Goal: Task Accomplishment & Management: Complete application form

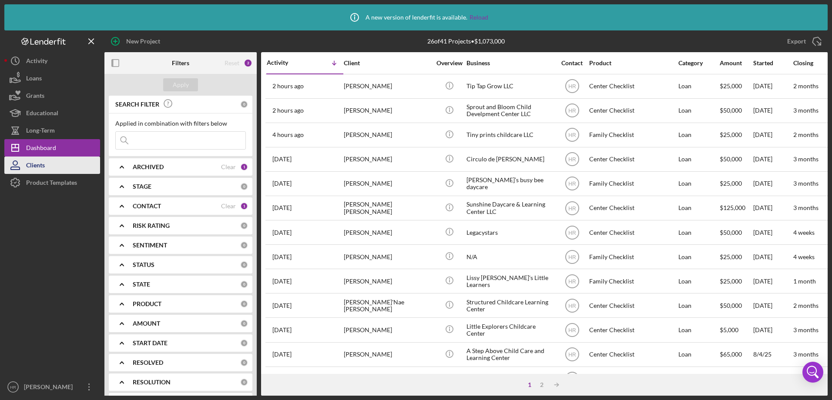
drag, startPoint x: 61, startPoint y: 175, endPoint x: 53, endPoint y: 168, distance: 10.8
click at [61, 175] on div "Product Templates" at bounding box center [51, 184] width 51 height 20
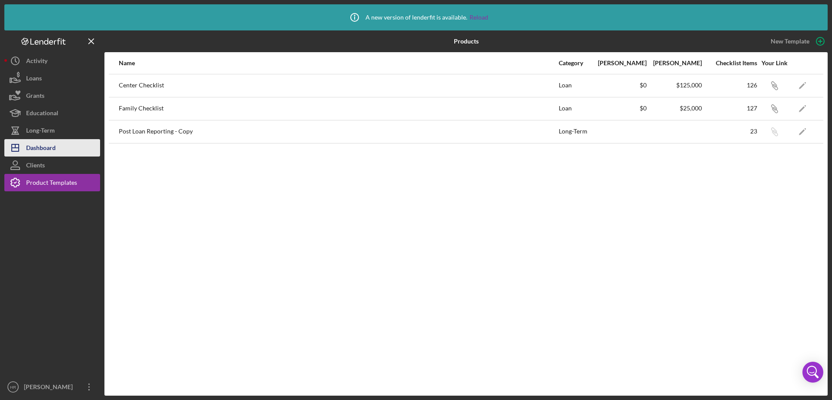
click at [57, 141] on button "Icon/Dashboard Dashboard" at bounding box center [52, 147] width 96 height 17
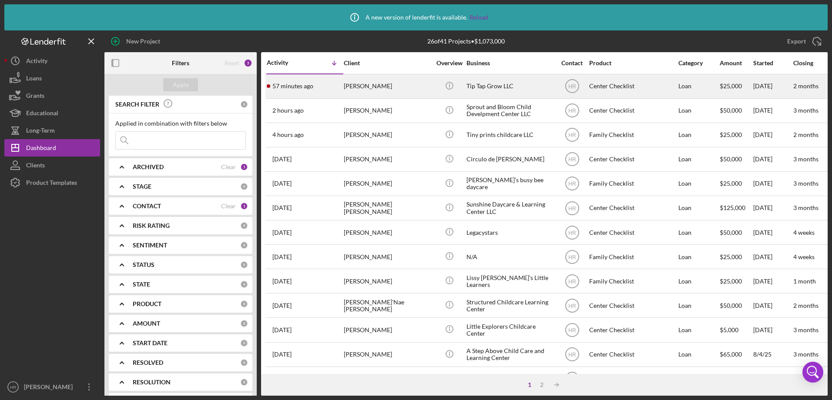
click at [370, 86] on div "[PERSON_NAME]" at bounding box center [387, 86] width 87 height 23
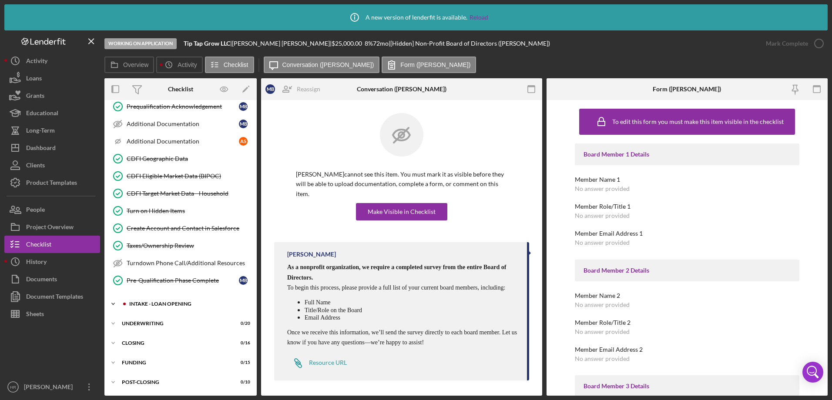
click at [169, 299] on div "Icon/Expander INTAKE - LOAN OPENING 24 / 52" at bounding box center [180, 303] width 152 height 17
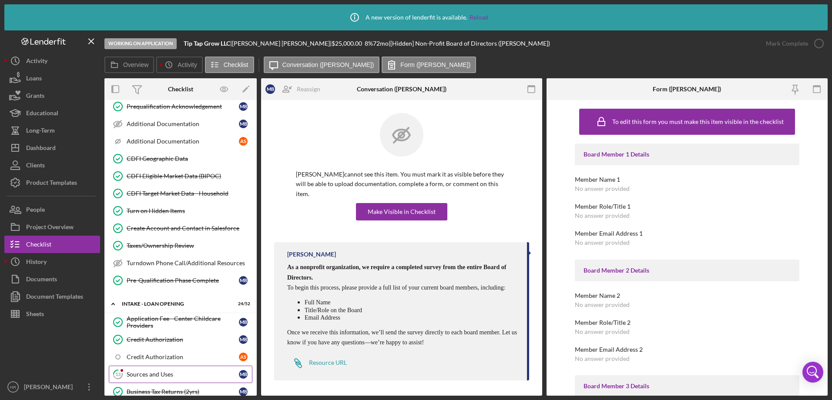
scroll to position [479, 0]
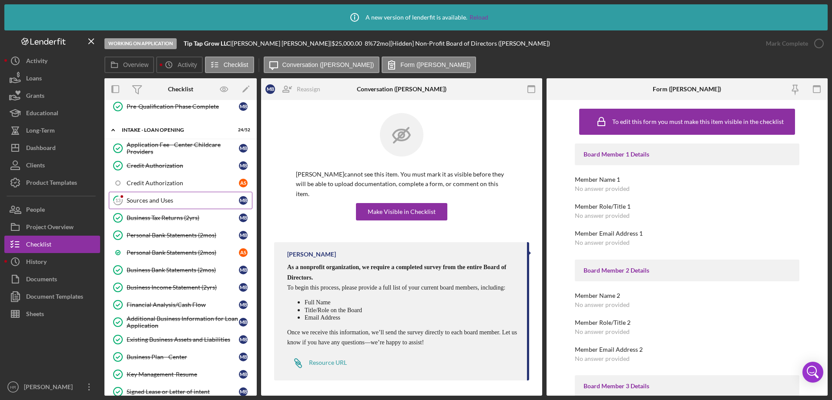
click at [172, 198] on div "Sources and Uses" at bounding box center [183, 200] width 112 height 7
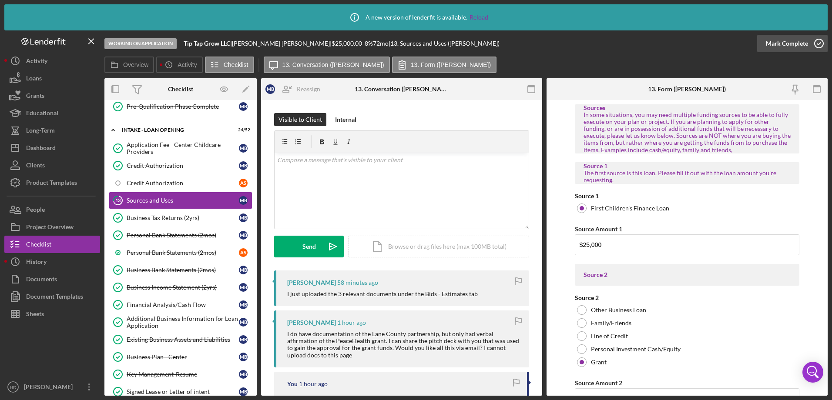
click at [815, 42] on icon "button" at bounding box center [819, 44] width 22 height 22
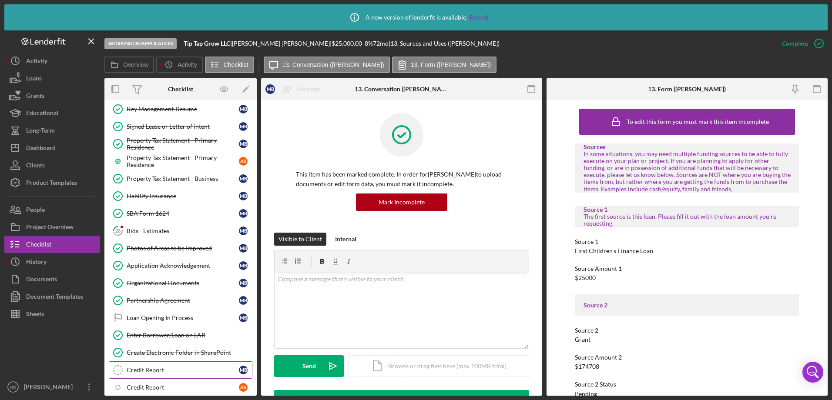
scroll to position [783, 0]
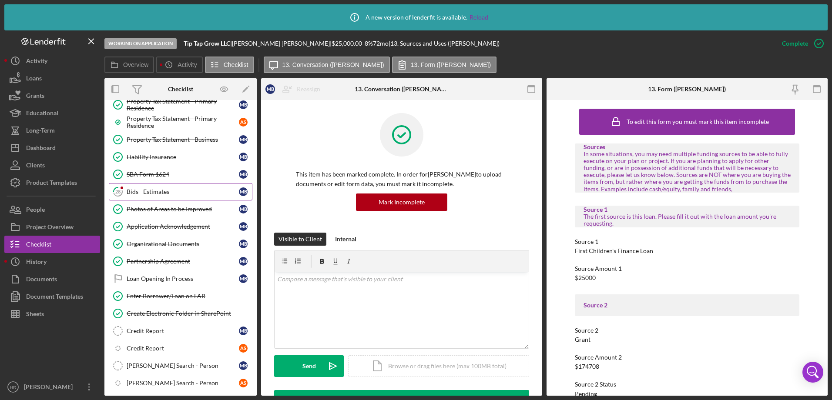
click at [151, 189] on div "Bids - Estimates" at bounding box center [183, 191] width 112 height 7
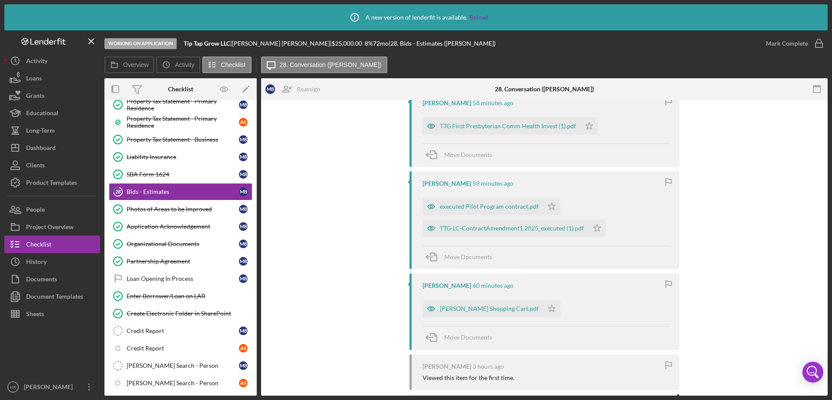
scroll to position [164, 0]
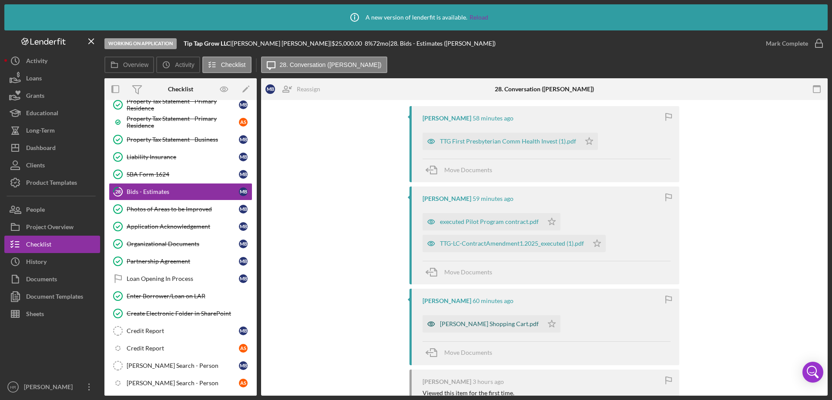
click at [479, 322] on div "[PERSON_NAME] Shopping Cart.pdf" at bounding box center [489, 324] width 99 height 7
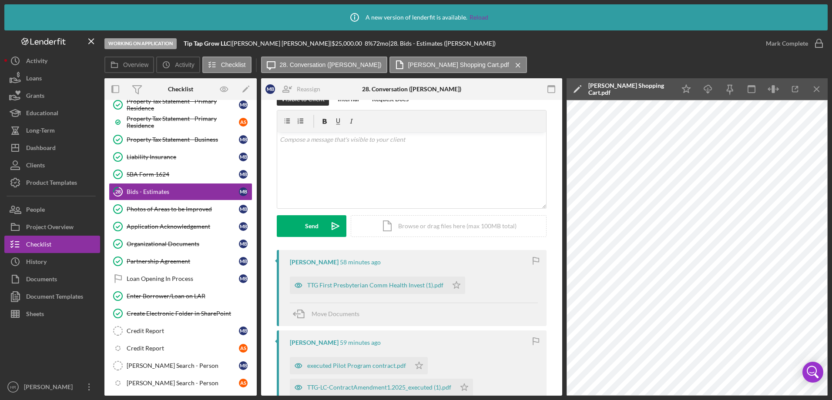
scroll to position [0, 0]
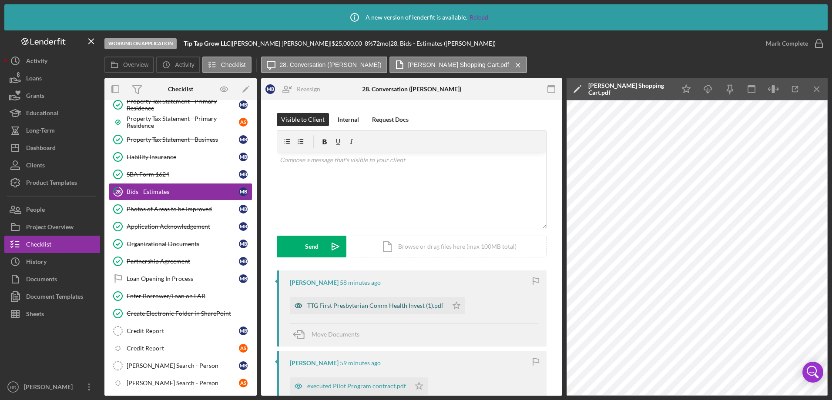
click at [351, 301] on div "TTG First Presbyterian Comm Health Invest (1).pdf" at bounding box center [369, 305] width 158 height 17
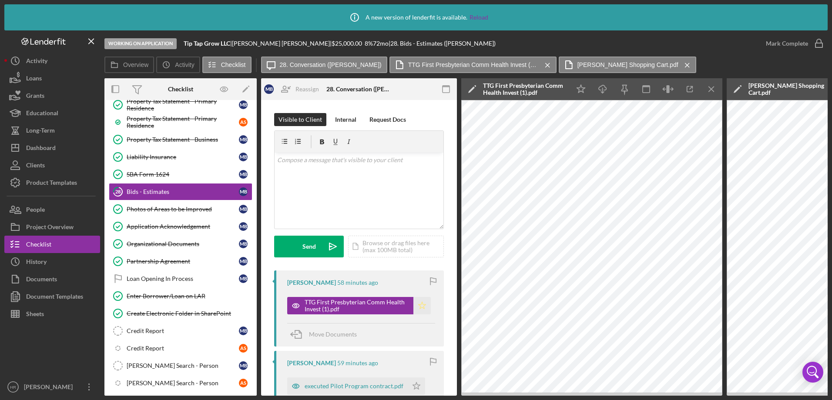
click at [419, 308] on icon "Icon/Star" at bounding box center [421, 305] width 17 height 17
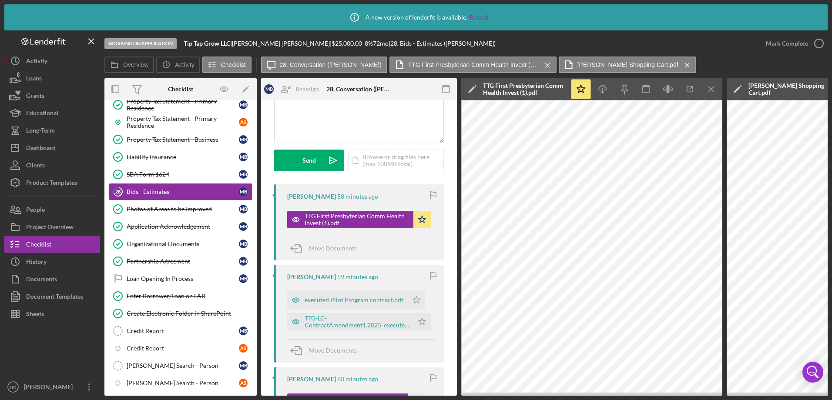
scroll to position [87, 0]
click at [345, 300] on div "executed Pilot Program contract.pdf" at bounding box center [354, 299] width 99 height 7
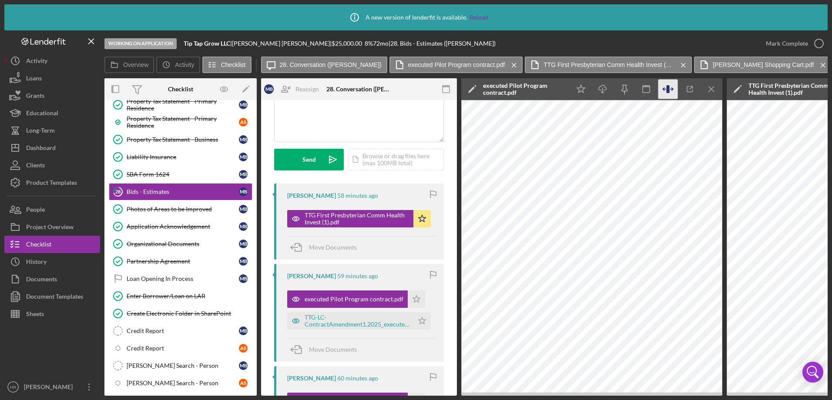
click at [666, 93] on icon "button" at bounding box center [668, 90] width 20 height 20
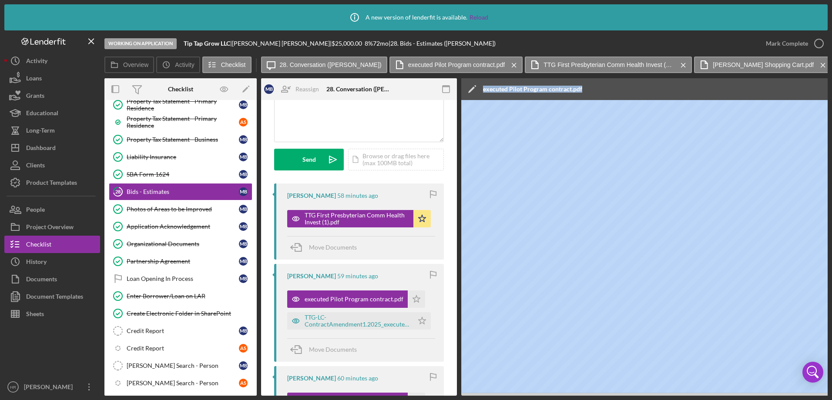
click at [57, 288] on div "Working on Application Tip Tap Grow LLC | [PERSON_NAME] | $25,000.00 8 % 72 mo …" at bounding box center [415, 212] width 823 height 365
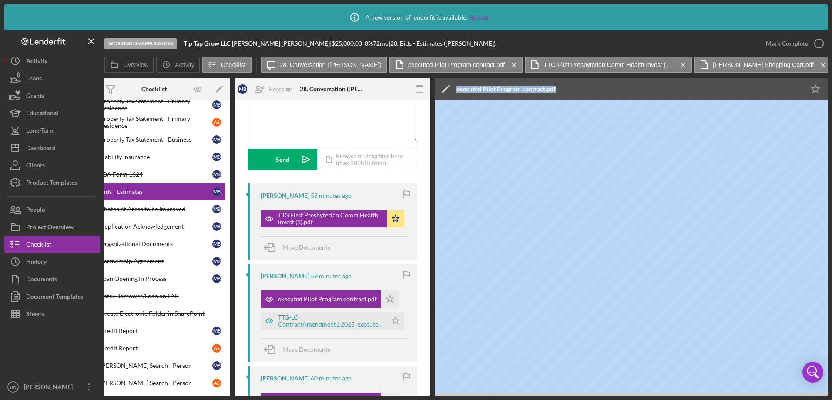
scroll to position [0, 15]
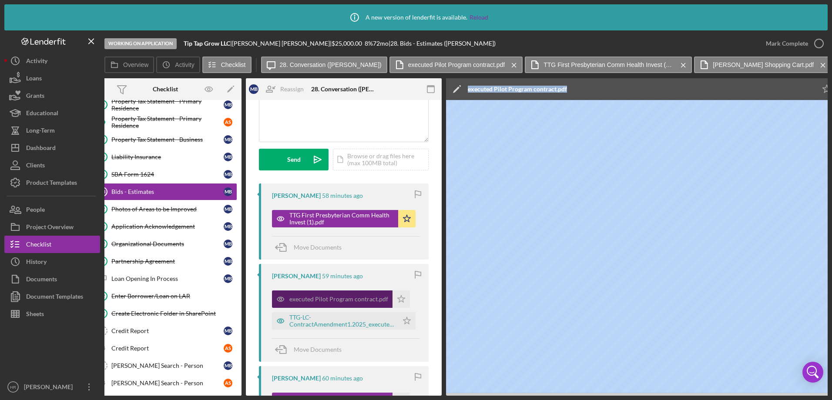
click at [341, 295] on div "executed Pilot Program contract.pdf" at bounding box center [332, 299] width 121 height 17
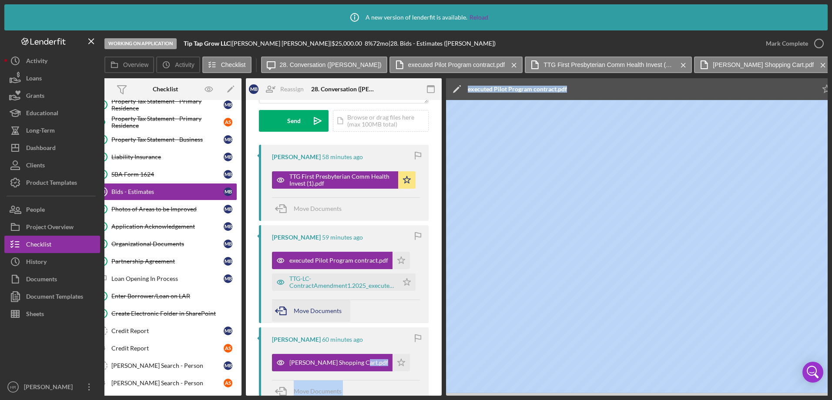
scroll to position [174, 0]
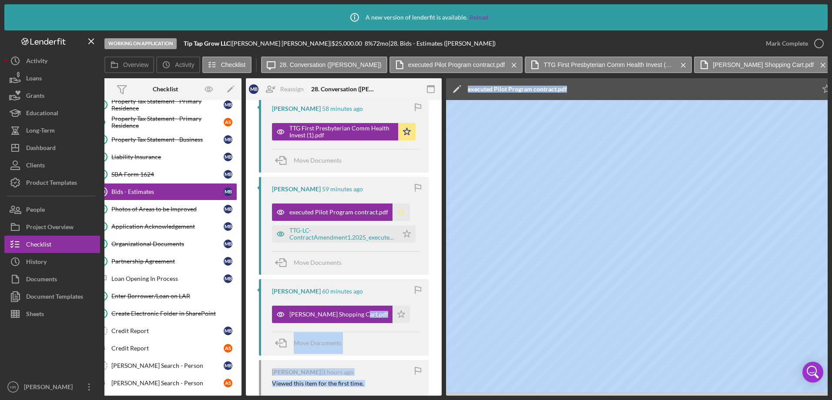
click at [400, 212] on icon "Icon/Star" at bounding box center [400, 212] width 17 height 17
click at [355, 241] on div "TTG-LC-ContractAmendment1.2025_executed (1).pdf" at bounding box center [335, 233] width 126 height 17
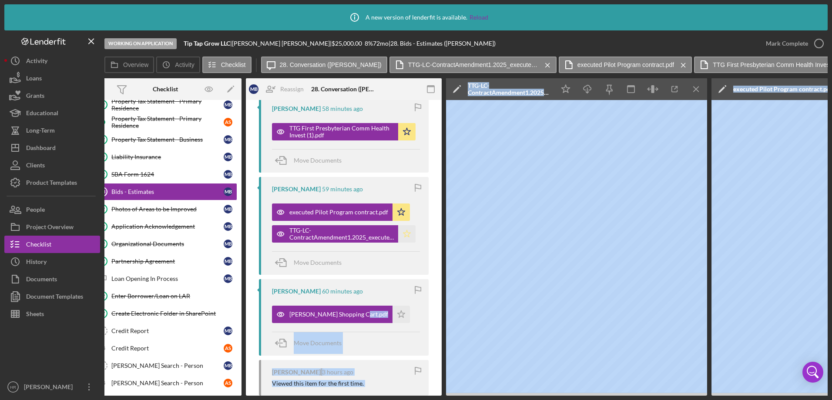
click at [404, 237] on icon "Icon/Star" at bounding box center [406, 233] width 17 height 17
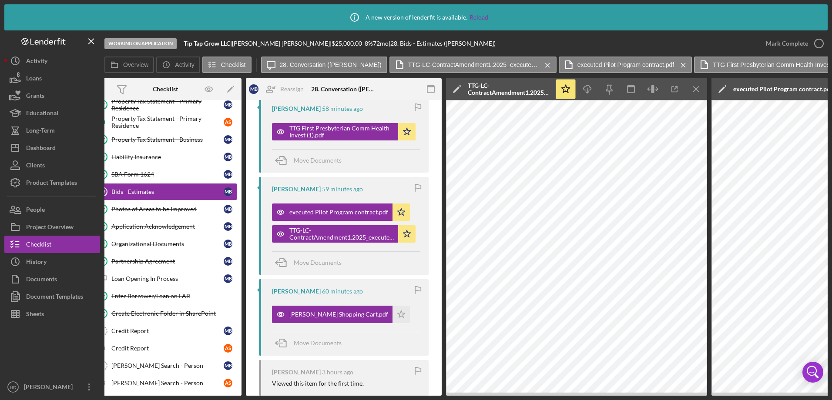
click at [368, 263] on div "Move Documents" at bounding box center [346, 262] width 148 height 23
click at [318, 319] on div "[PERSON_NAME] Shopping Cart.pdf" at bounding box center [332, 314] width 121 height 17
click at [696, 92] on icon "Icon/Menu Close" at bounding box center [696, 90] width 20 height 20
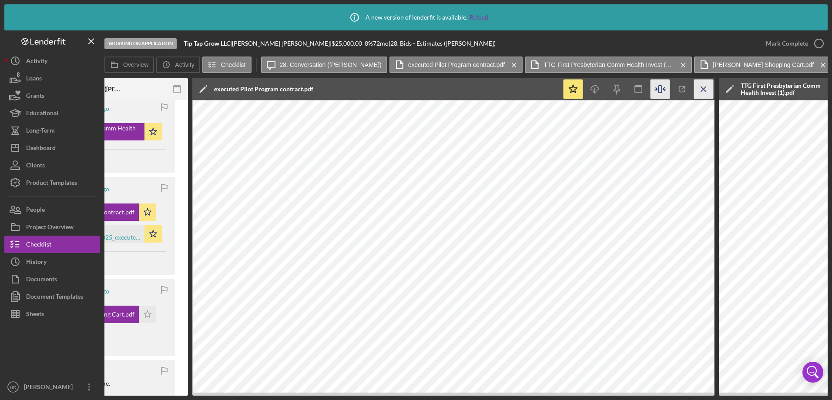
click at [703, 90] on line "button" at bounding box center [703, 89] width 5 height 5
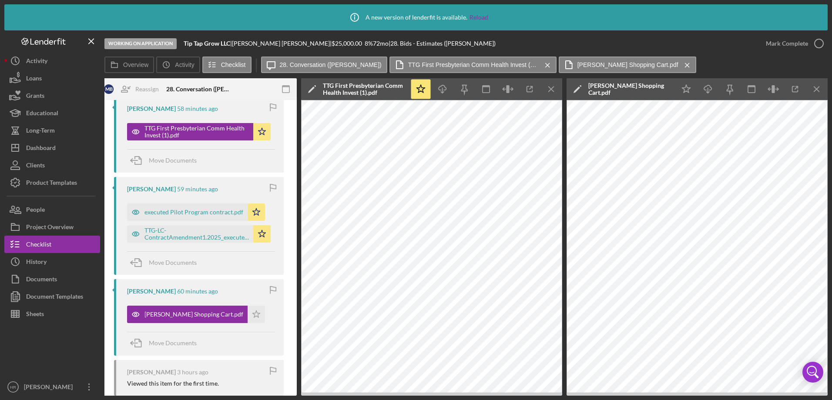
scroll to position [0, 160]
click at [553, 90] on line "button" at bounding box center [551, 89] width 5 height 5
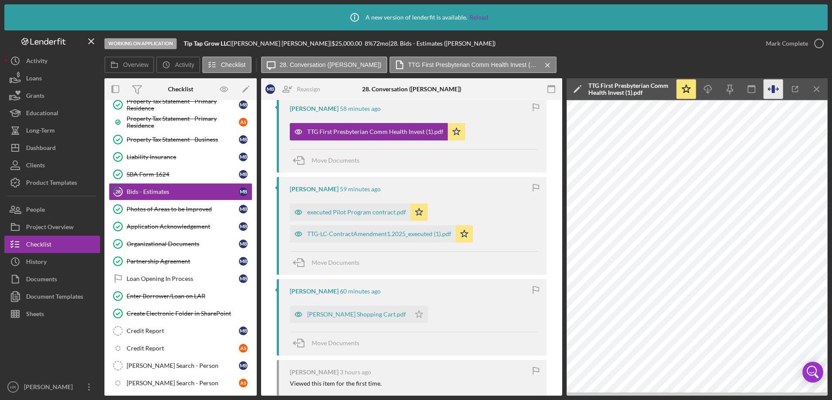
scroll to position [0, 0]
click at [814, 88] on icon "Icon/Menu Close" at bounding box center [817, 90] width 20 height 20
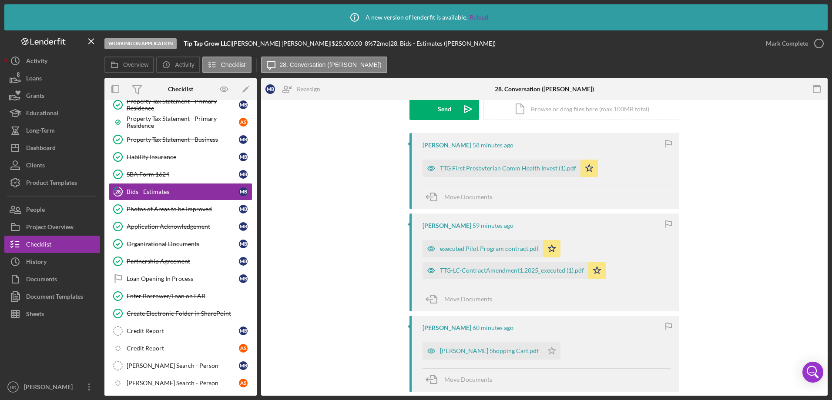
scroll to position [218, 0]
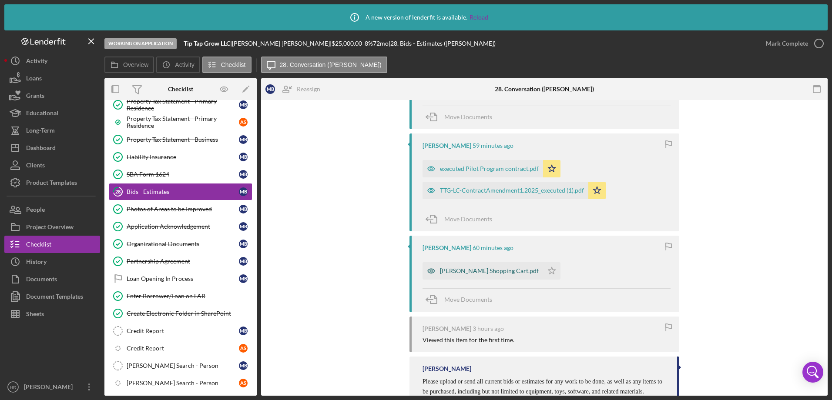
click at [468, 273] on div "[PERSON_NAME] Shopping Cart.pdf" at bounding box center [489, 271] width 99 height 7
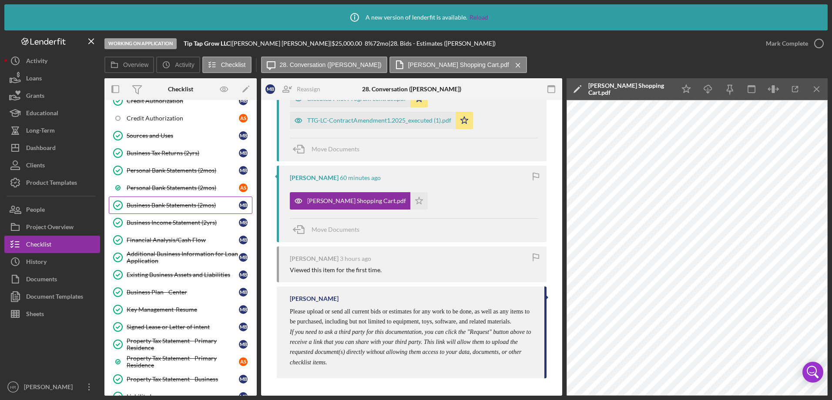
scroll to position [522, 0]
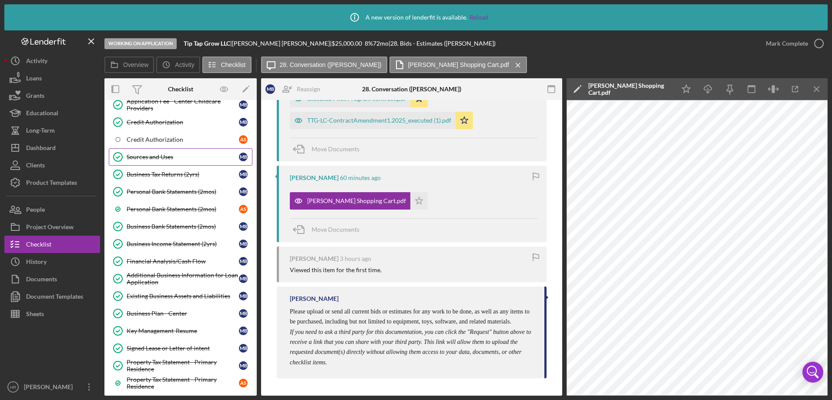
drag, startPoint x: 166, startPoint y: 156, endPoint x: 175, endPoint y: 156, distance: 8.7
click at [166, 156] on div "Sources and Uses" at bounding box center [183, 157] width 112 height 7
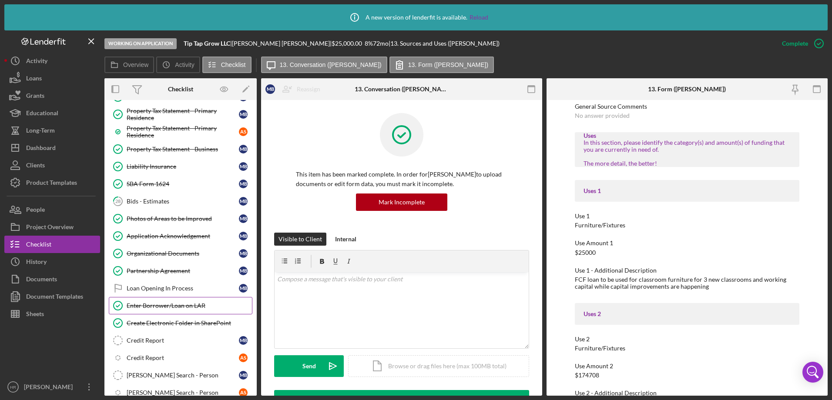
scroll to position [827, 0]
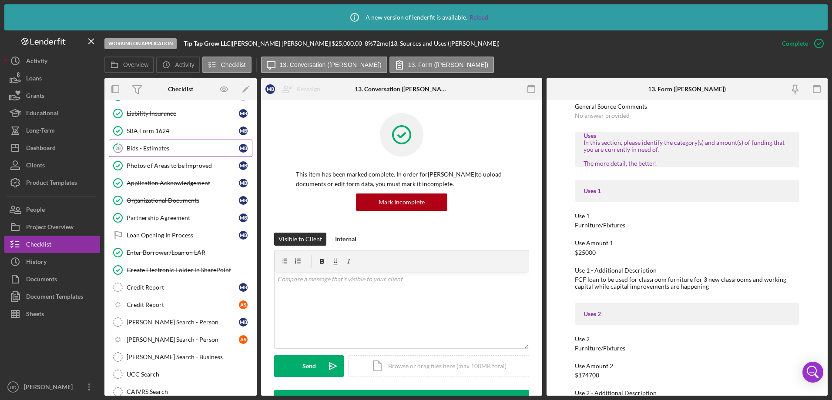
click at [158, 147] on div "Bids - Estimates" at bounding box center [183, 148] width 112 height 7
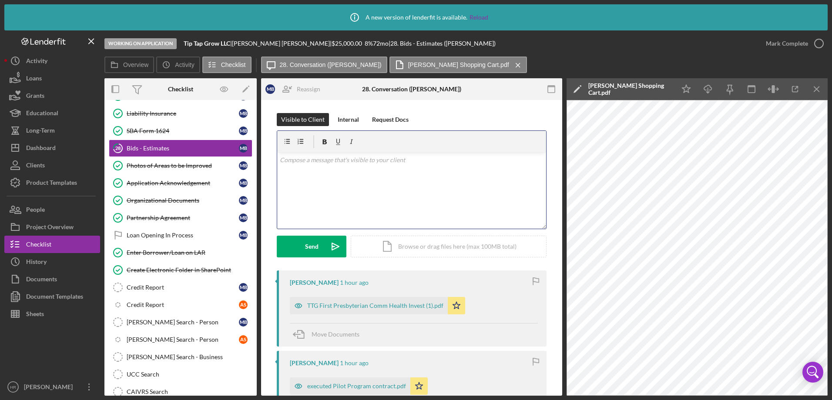
click at [351, 183] on div "v Color teal Color pink Remove color Add row above Add row below Add column bef…" at bounding box center [411, 191] width 269 height 76
click at [367, 159] on p "Can you provide a breakdown and use for the remaining $10,000 used for working …" at bounding box center [412, 160] width 264 height 10
click at [501, 158] on p "Can you provide a breakdown for the remaining $10,000 used for working capital?" at bounding box center [412, 160] width 264 height 10
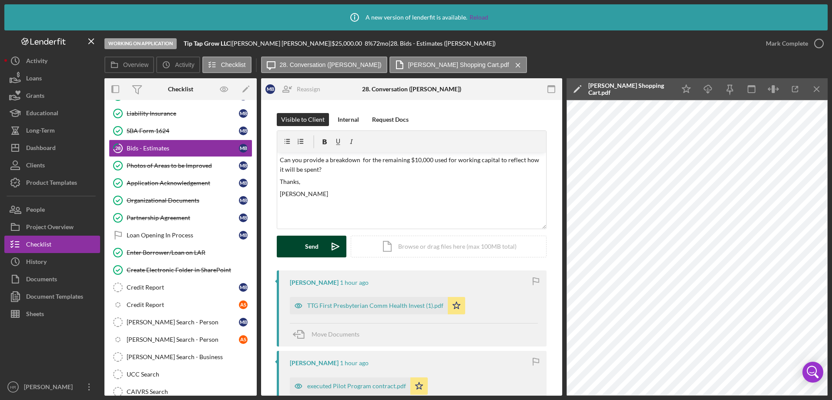
click at [303, 244] on button "Send Icon/icon-invite-send" at bounding box center [312, 247] width 70 height 22
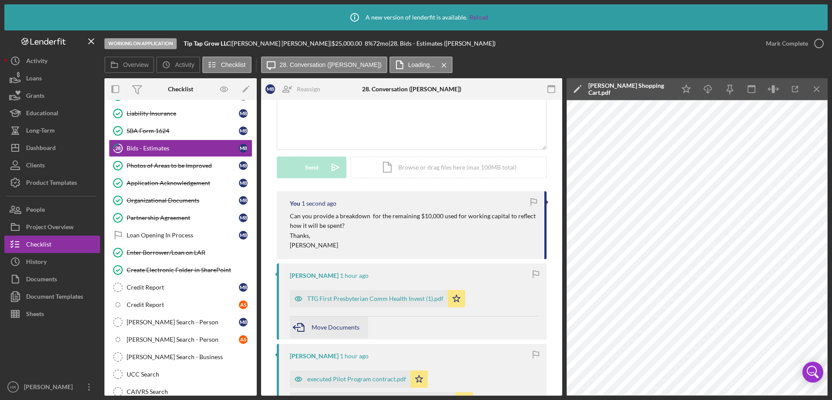
scroll to position [87, 0]
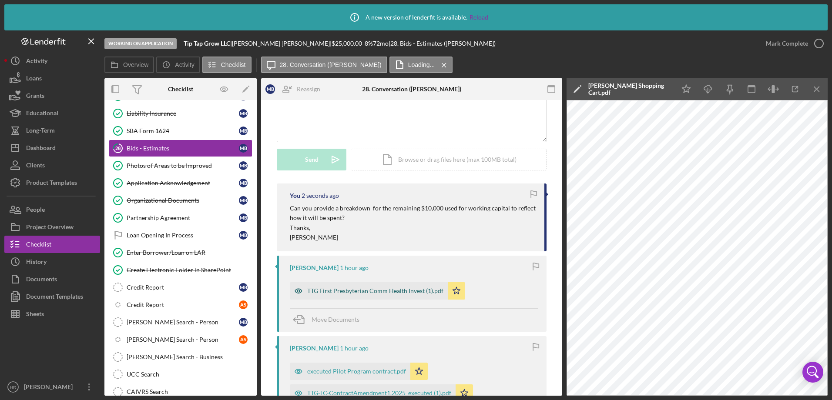
click at [342, 290] on div "TTG First Presbyterian Comm Health Invest (1).pdf" at bounding box center [375, 291] width 136 height 7
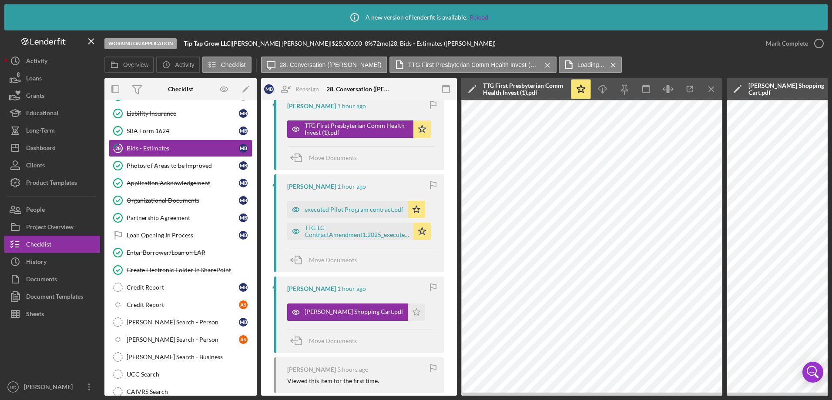
scroll to position [261, 0]
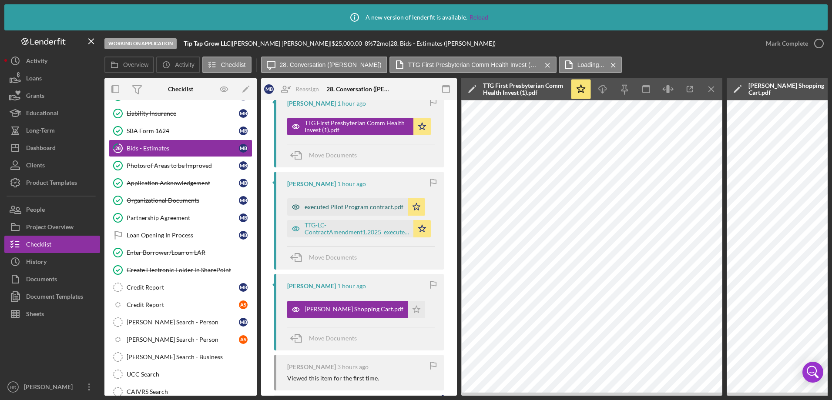
click at [321, 203] on div "executed Pilot Program contract.pdf" at bounding box center [347, 206] width 121 height 17
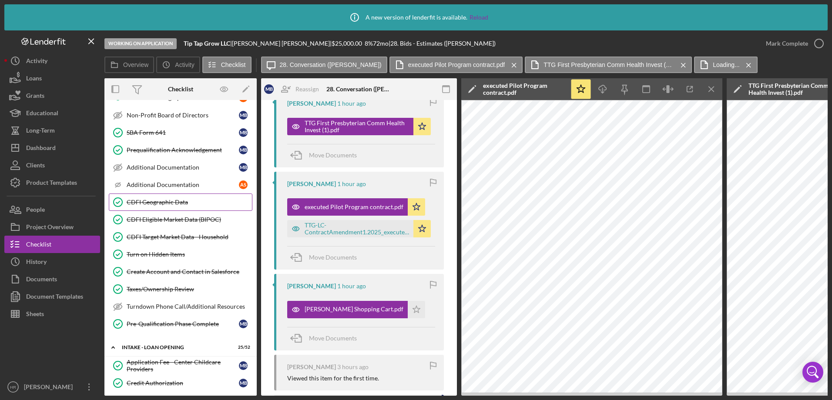
click at [160, 201] on div "CDFI Geographic Data" at bounding box center [189, 202] width 125 height 7
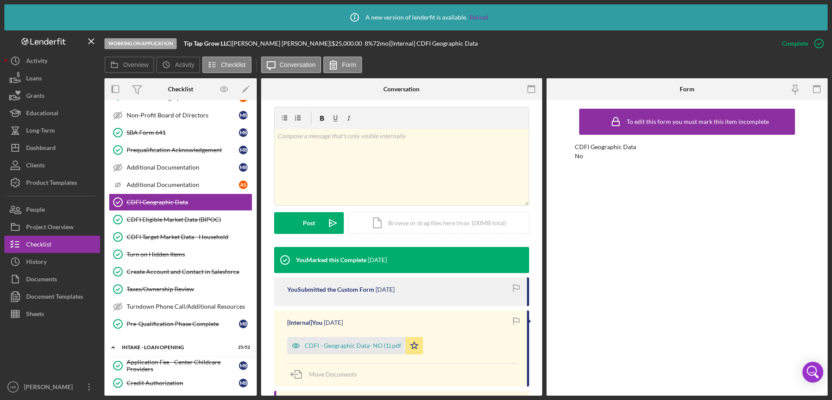
scroll to position [131, 0]
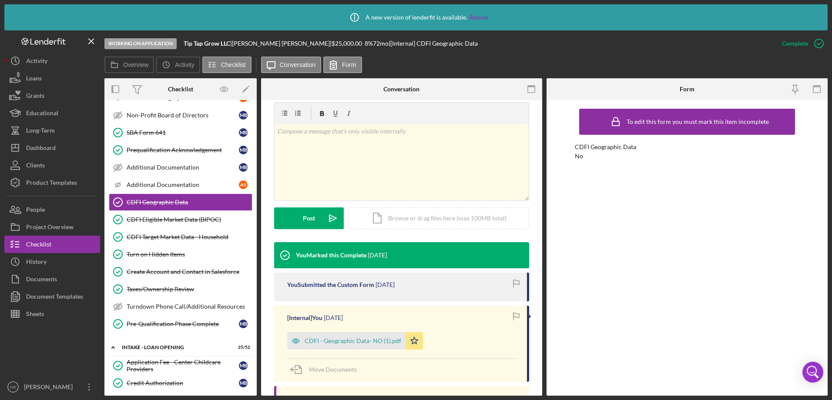
click at [325, 352] on div "[Internal] You [DATE] CDFI - Geographic Data- NO (1).pdf Icon/Star Move Documen…" at bounding box center [401, 344] width 255 height 76
click at [322, 344] on div "CDFI - Geographic Data- NO (1).pdf" at bounding box center [353, 341] width 97 height 7
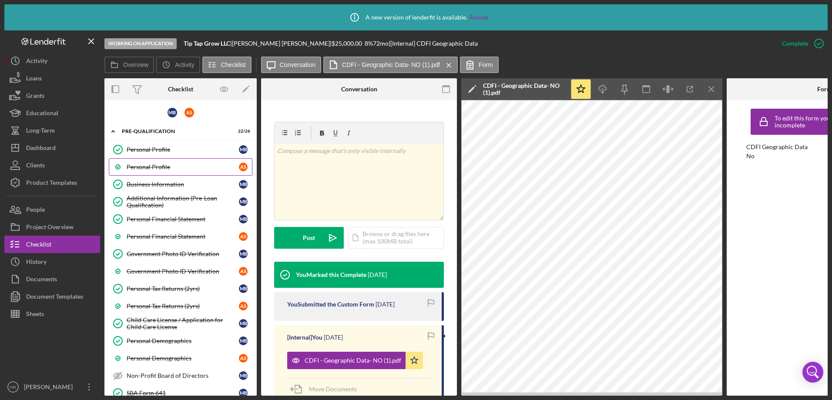
scroll to position [0, 0]
click at [162, 191] on link "Business Information Business Information M B" at bounding box center [181, 184] width 144 height 17
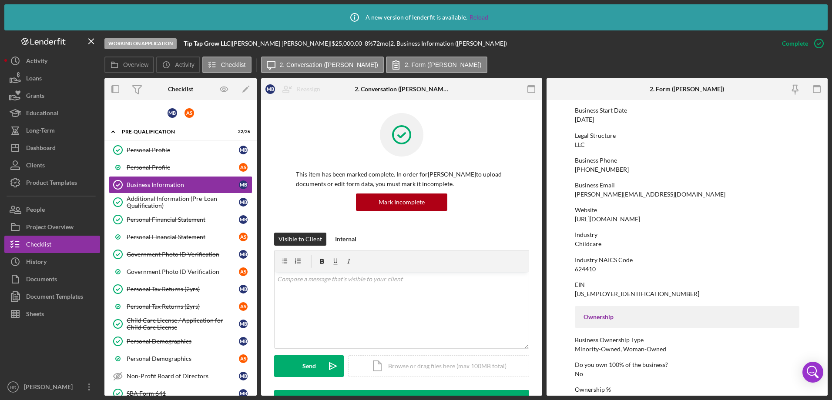
scroll to position [87, 0]
click at [141, 205] on div "Additional Information (Pre-Loan Qualification)" at bounding box center [183, 202] width 112 height 14
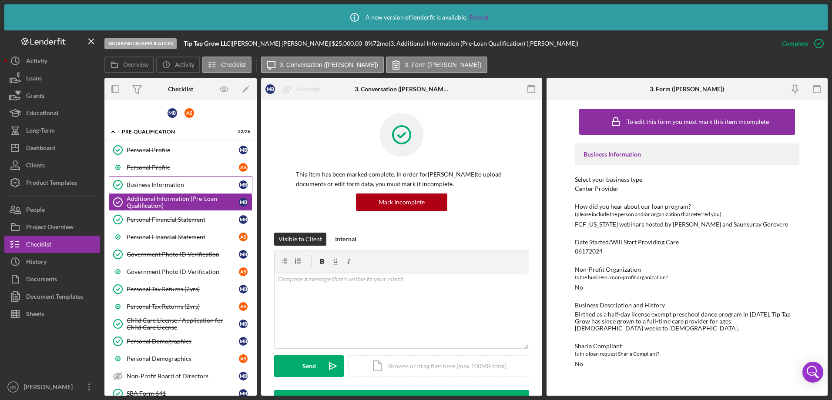
click at [146, 185] on div "Business Information" at bounding box center [183, 184] width 112 height 7
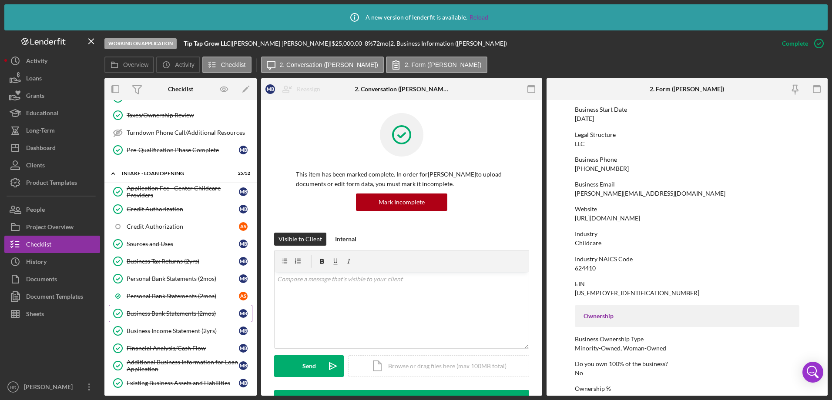
scroll to position [479, 0]
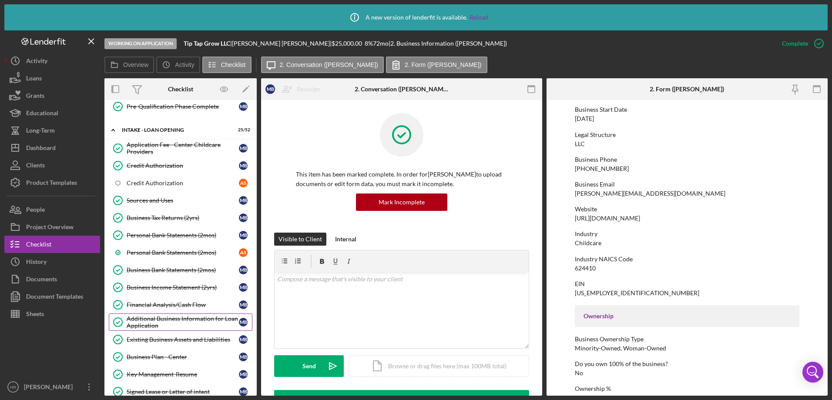
click at [144, 323] on div "Additional Business Information for Loan Application" at bounding box center [183, 322] width 112 height 14
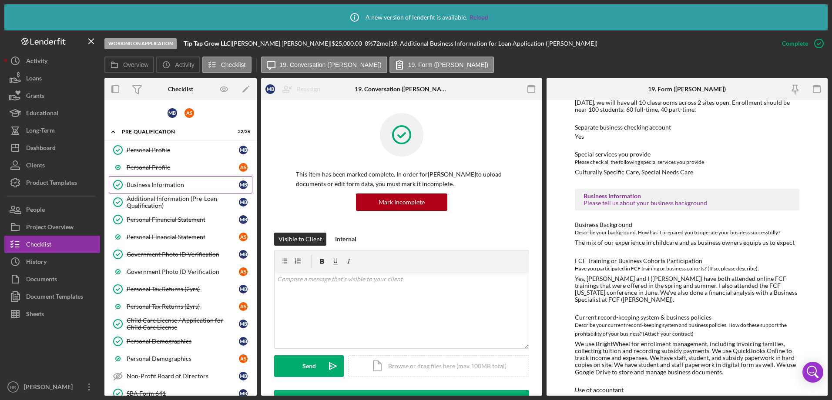
drag, startPoint x: 143, startPoint y: 188, endPoint x: 155, endPoint y: 191, distance: 13.0
click at [143, 188] on div "Business Information" at bounding box center [183, 184] width 112 height 7
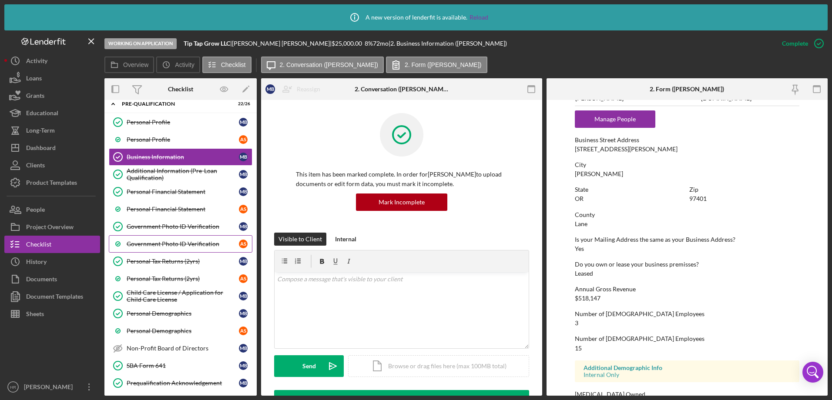
scroll to position [44, 0]
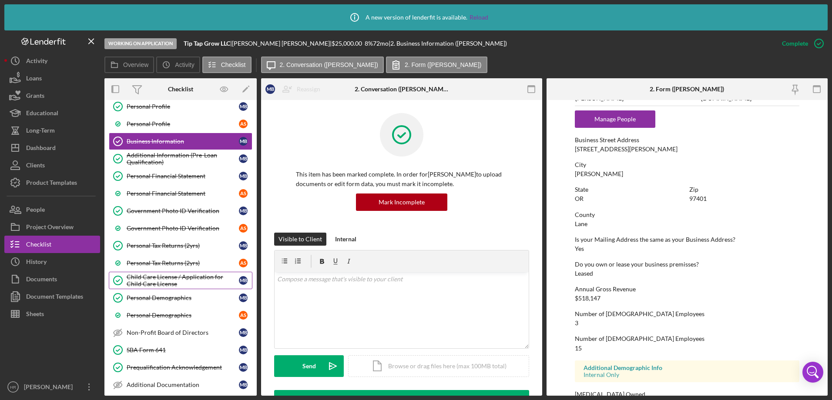
click at [163, 280] on div "Child Care License / Application for Child Care License" at bounding box center [183, 281] width 112 height 14
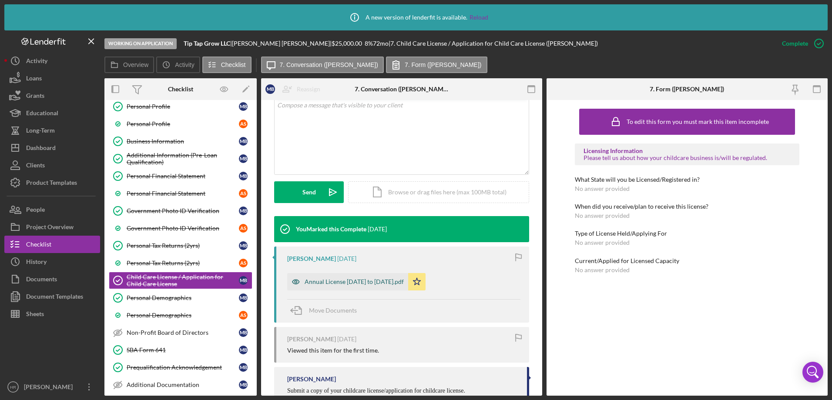
click at [340, 281] on div "Annual License [DATE] to [DATE].pdf" at bounding box center [354, 281] width 99 height 7
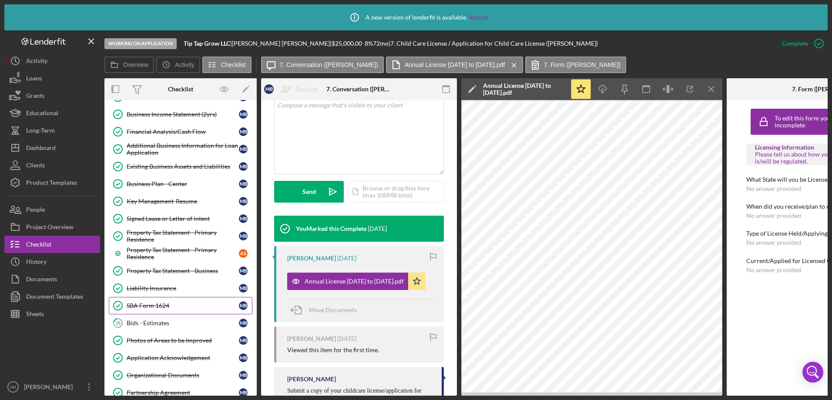
scroll to position [653, 0]
click at [149, 321] on div "Bids - Estimates" at bounding box center [183, 322] width 112 height 7
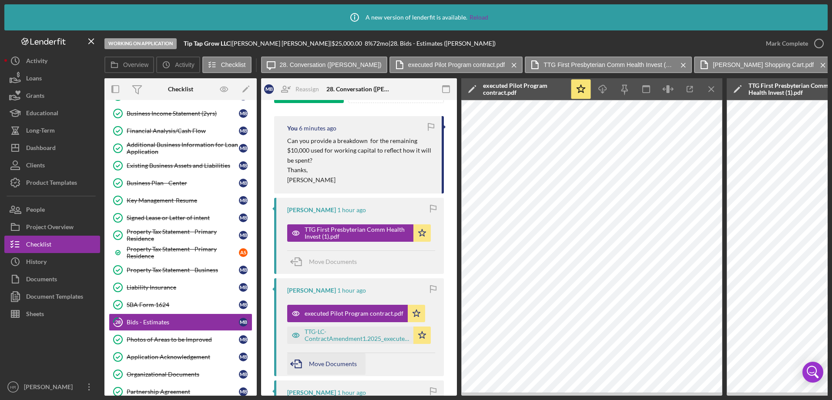
scroll to position [174, 0]
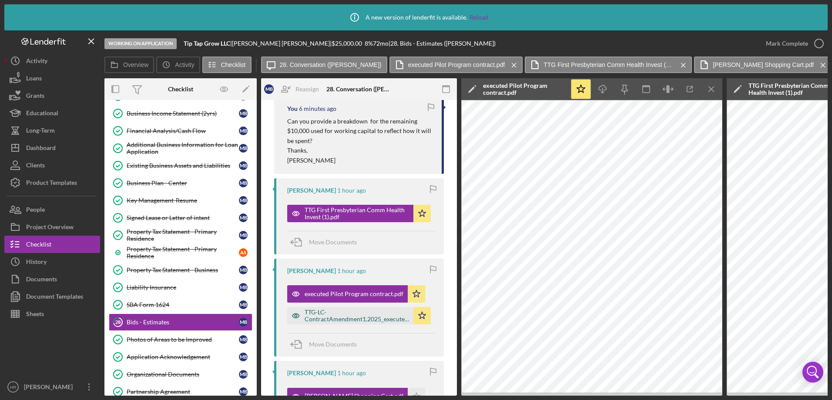
click at [341, 316] on div "TTG-LC-ContractAmendment1.2025_executed (1).pdf" at bounding box center [357, 316] width 104 height 14
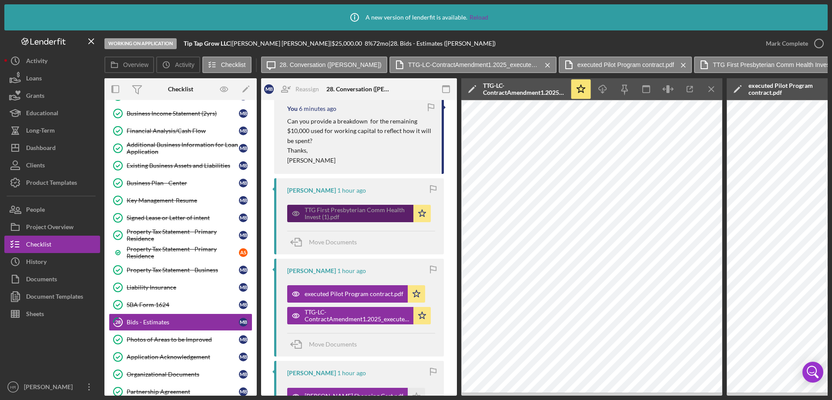
click at [341, 215] on div "TTG First Presbyterian Comm Health Invest (1).pdf" at bounding box center [357, 214] width 104 height 14
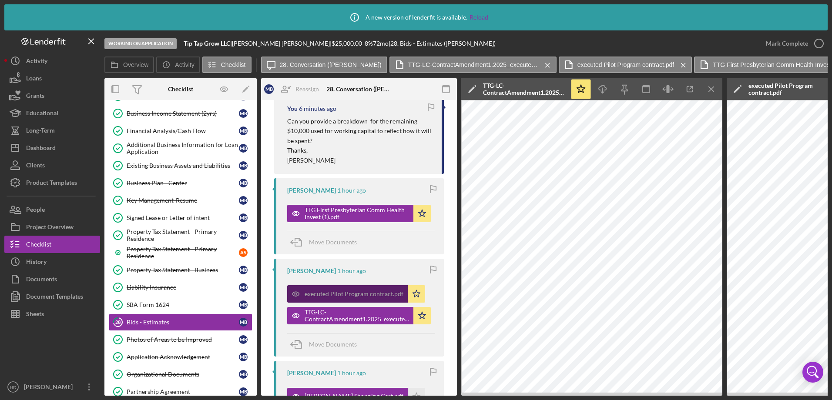
click at [362, 293] on div "executed Pilot Program contract.pdf" at bounding box center [354, 294] width 99 height 7
click at [714, 88] on icon "Icon/Menu Close" at bounding box center [712, 90] width 20 height 20
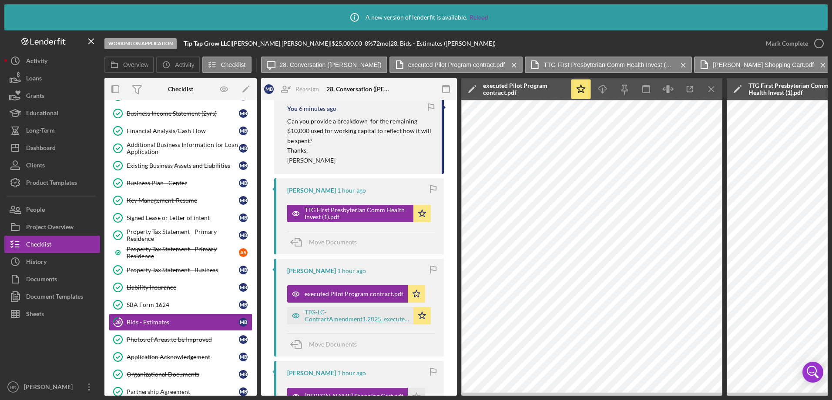
click at [714, 88] on icon "Icon/Menu Close" at bounding box center [712, 90] width 20 height 20
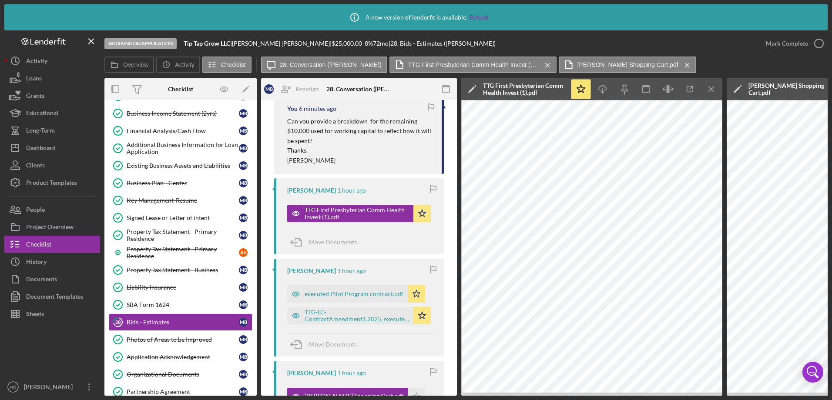
click at [714, 88] on icon "Icon/Menu Close" at bounding box center [712, 90] width 20 height 20
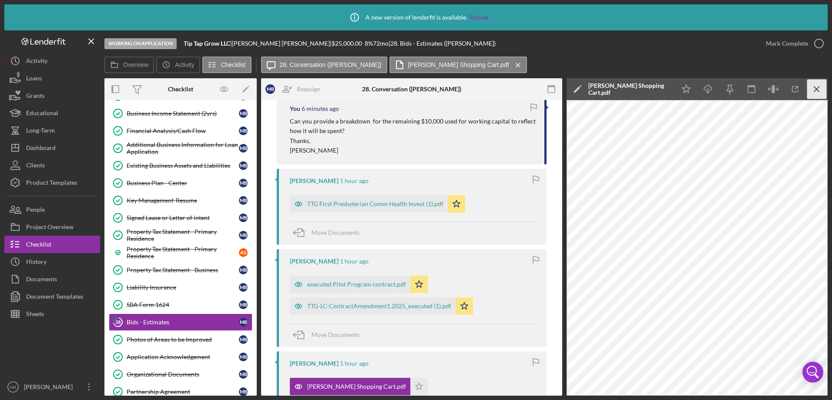
click at [817, 89] on icon "Icon/Menu Close" at bounding box center [817, 90] width 20 height 20
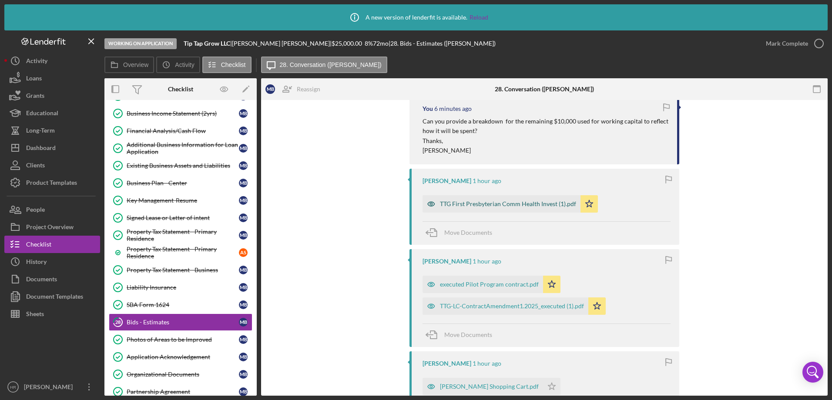
click at [493, 200] on div "TTG First Presbyterian Comm Health Invest (1).pdf" at bounding box center [501, 203] width 158 height 17
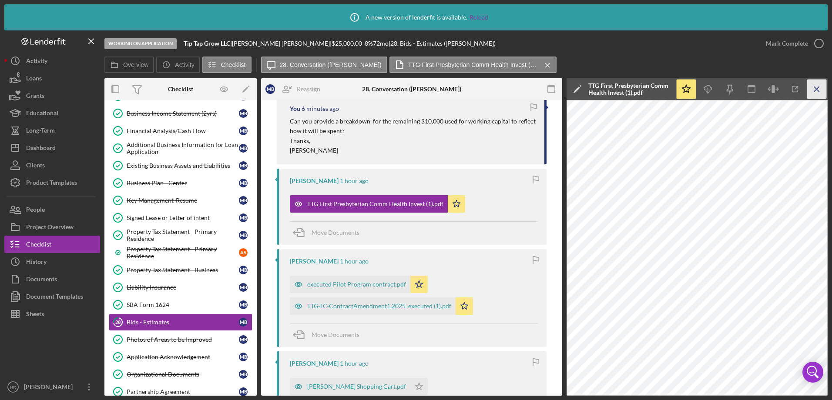
click at [817, 90] on line "button" at bounding box center [816, 89] width 5 height 5
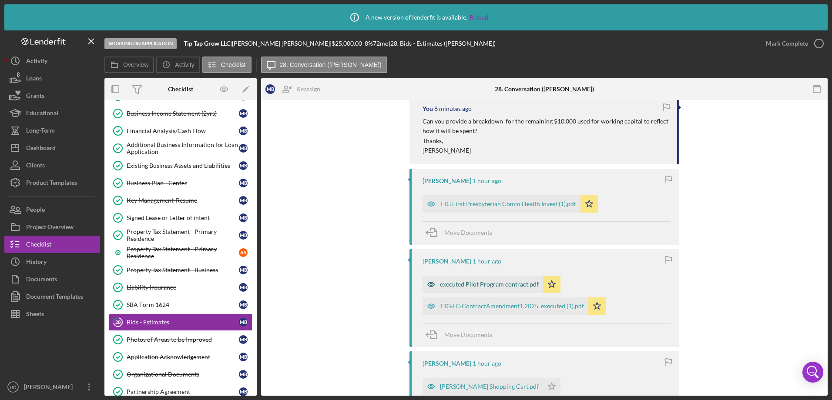
click at [467, 287] on div "executed Pilot Program contract.pdf" at bounding box center [489, 284] width 99 height 7
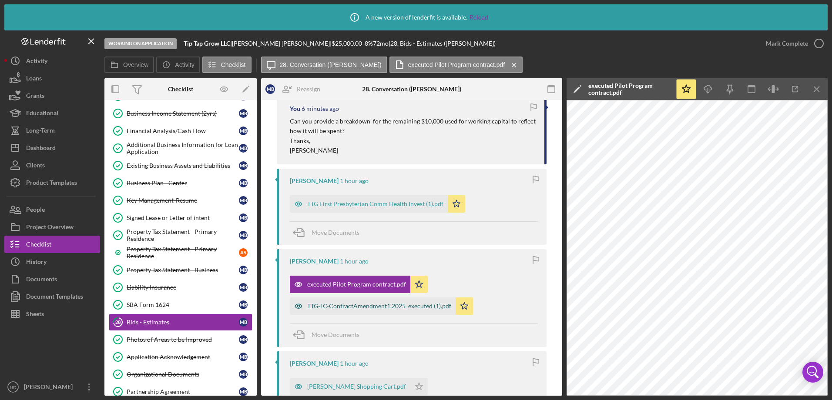
click at [386, 308] on div "TTG-LC-ContractAmendment1.2025_executed (1).pdf" at bounding box center [379, 306] width 144 height 7
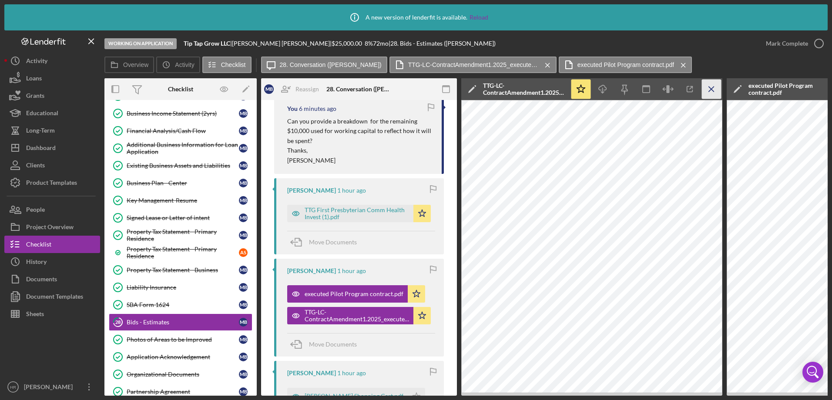
click at [711, 83] on icon "Icon/Menu Close" at bounding box center [712, 90] width 20 height 20
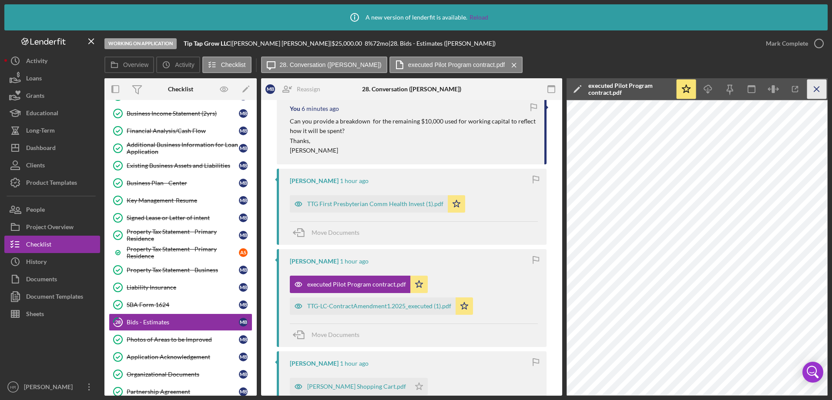
click at [813, 85] on icon "Icon/Menu Close" at bounding box center [817, 90] width 20 height 20
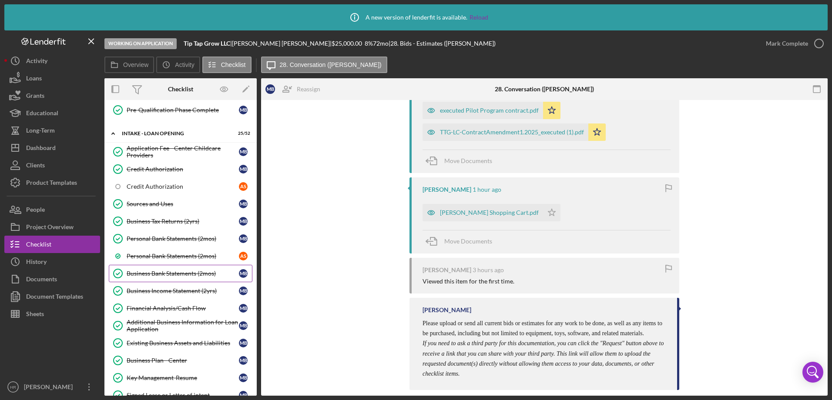
scroll to position [479, 0]
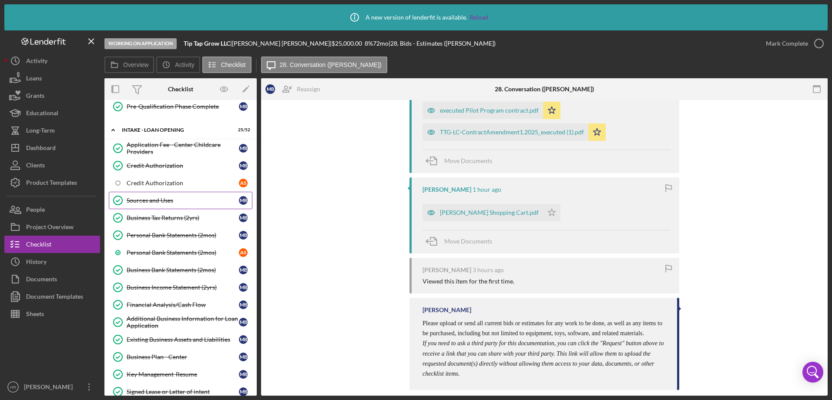
click at [149, 199] on div "Sources and Uses" at bounding box center [183, 200] width 112 height 7
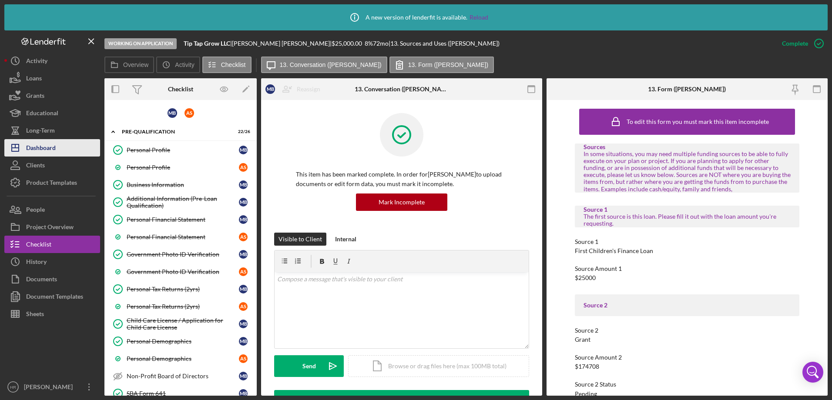
click at [47, 151] on div "Dashboard" at bounding box center [41, 149] width 30 height 20
